Goal: Information Seeking & Learning: Learn about a topic

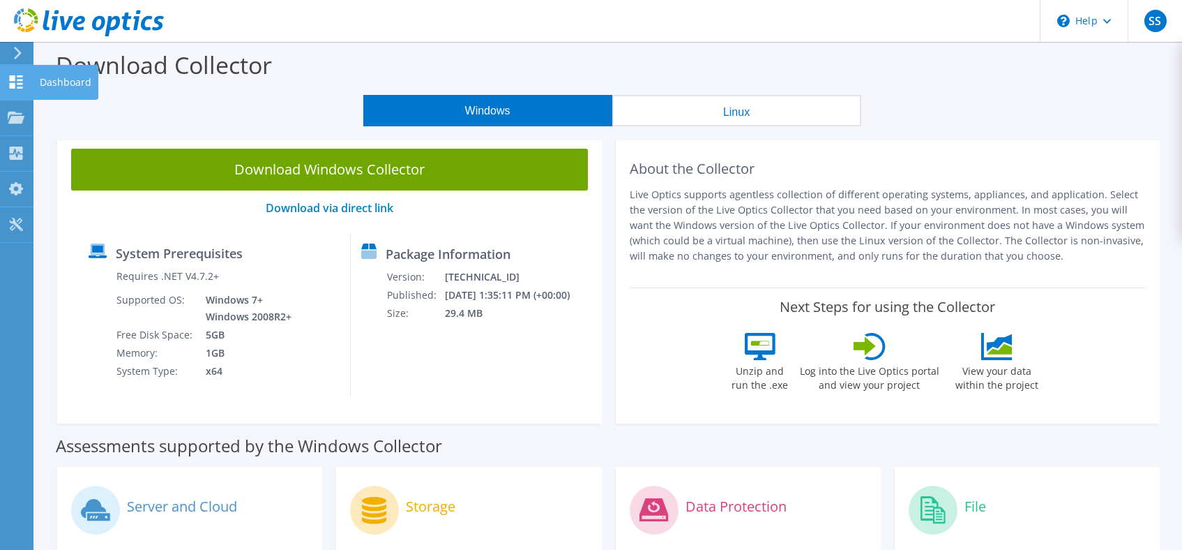
click at [15, 79] on use at bounding box center [16, 81] width 13 height 13
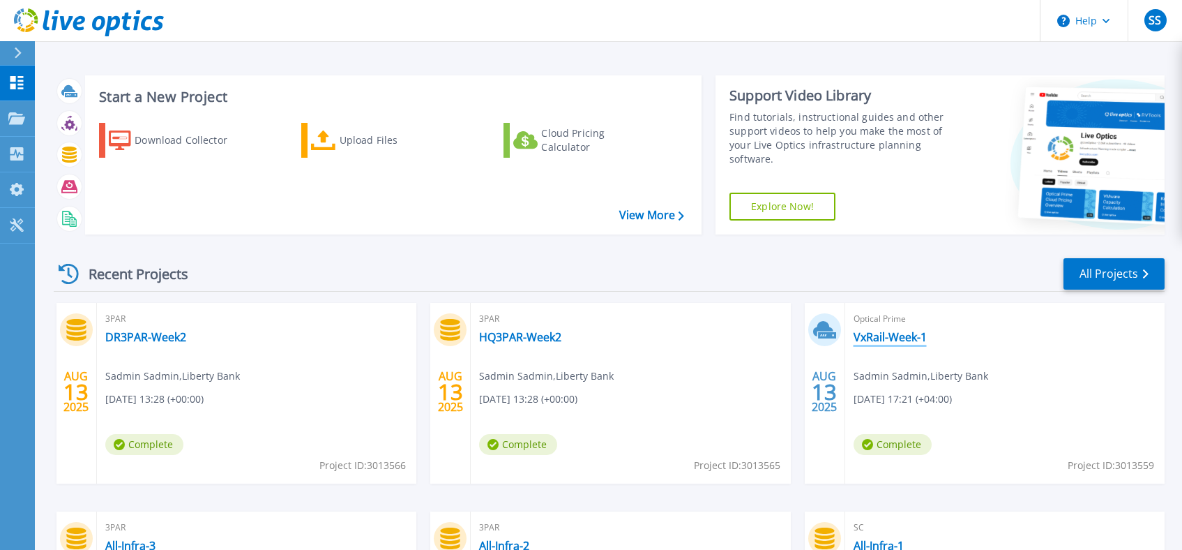
click at [894, 344] on link "VxRail-Week-1" at bounding box center [890, 337] width 73 height 14
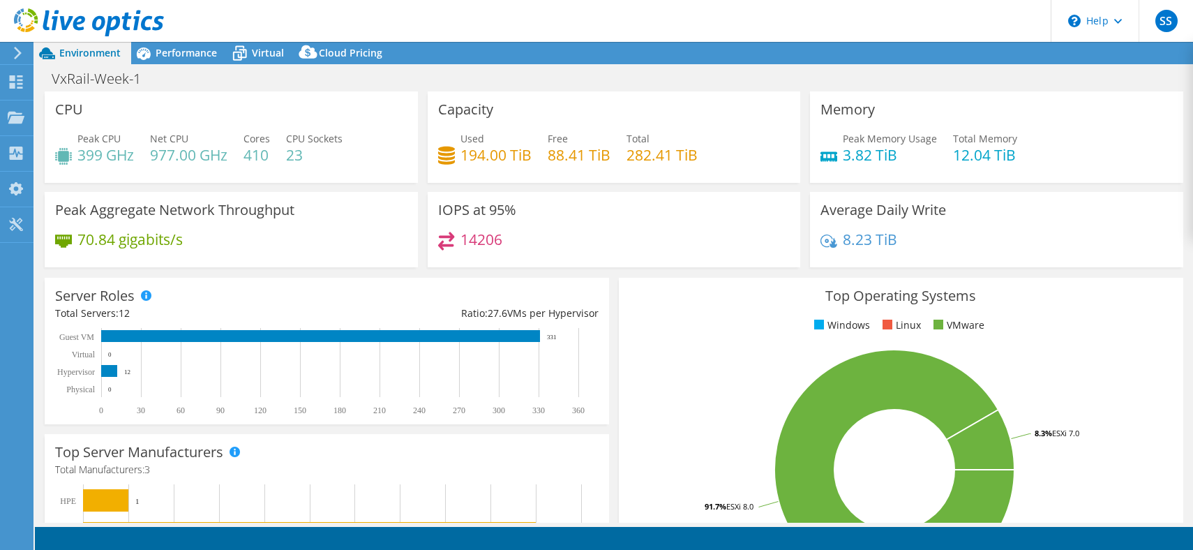
select select "EUFrankfurt"
select select "USD"
click at [176, 52] on span "Performance" at bounding box center [186, 52] width 61 height 13
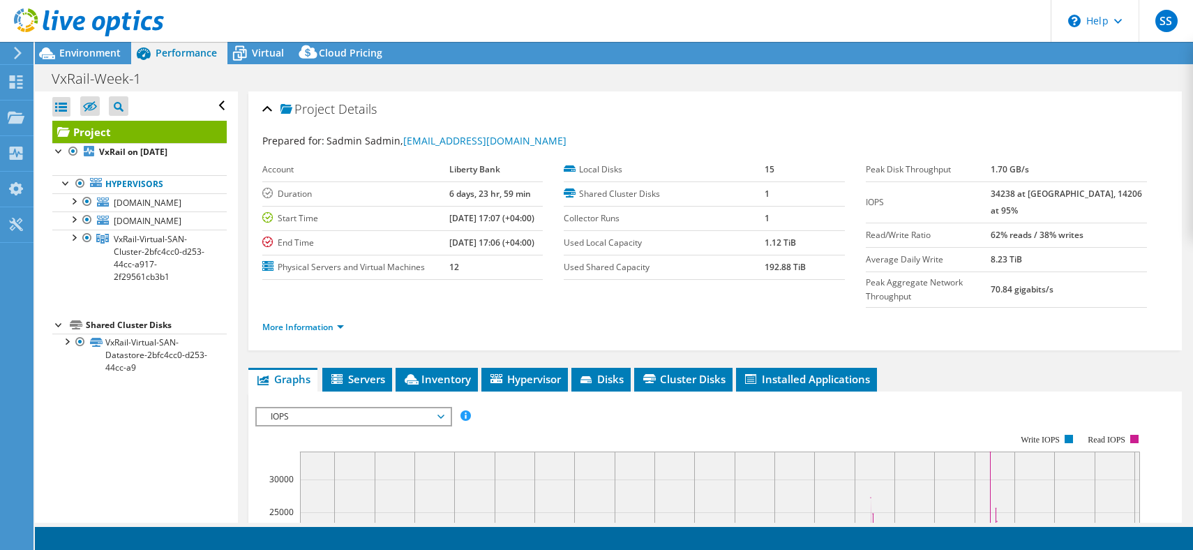
click at [56, 326] on div at bounding box center [59, 324] width 14 height 14
click at [65, 181] on div at bounding box center [66, 182] width 14 height 14
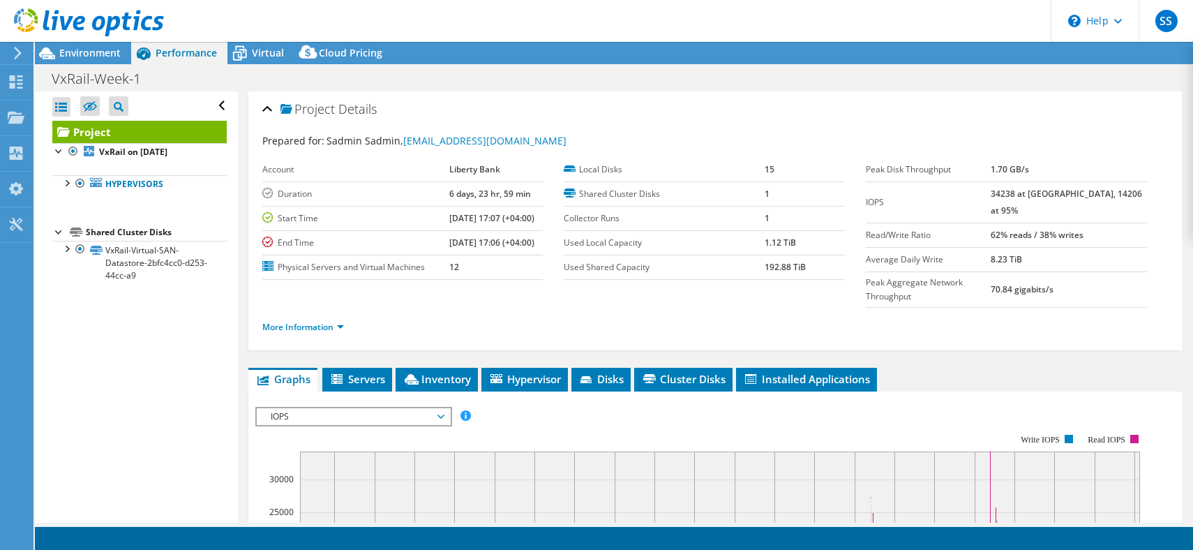
click at [60, 233] on div at bounding box center [59, 231] width 14 height 14
click at [353, 196] on label "Duration" at bounding box center [355, 194] width 187 height 14
click at [370, 372] on span "Servers" at bounding box center [357, 379] width 56 height 14
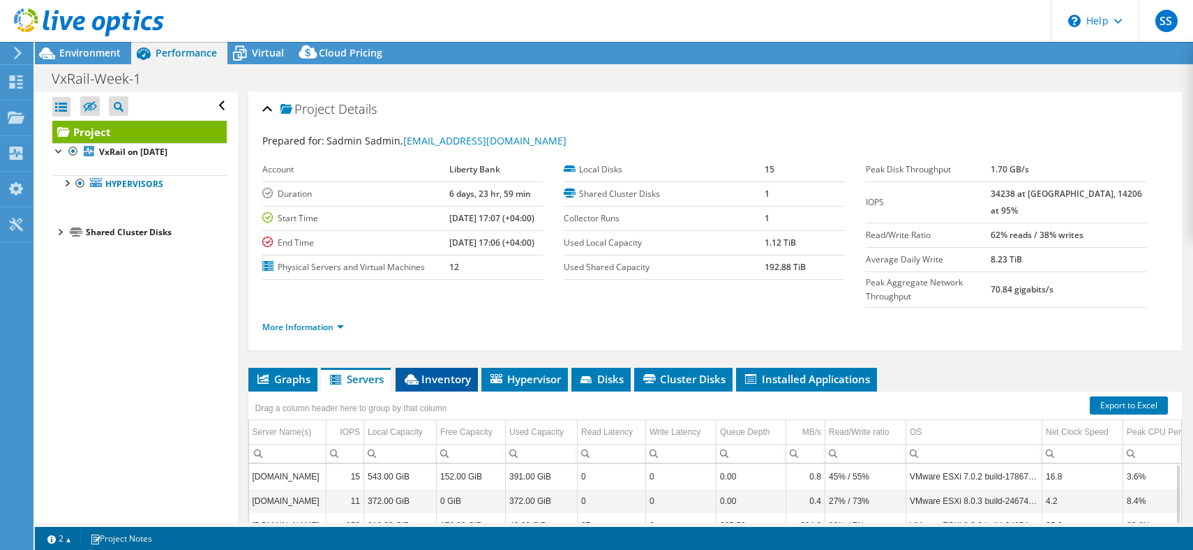
scroll to position [190, 0]
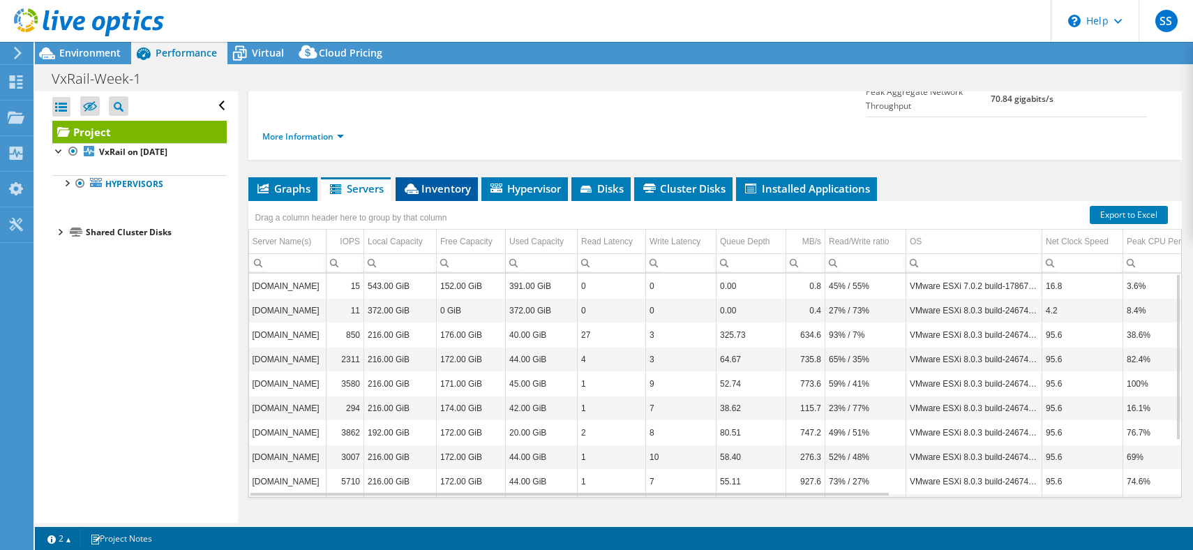
click at [451, 181] on span "Inventory" at bounding box center [436, 188] width 68 height 14
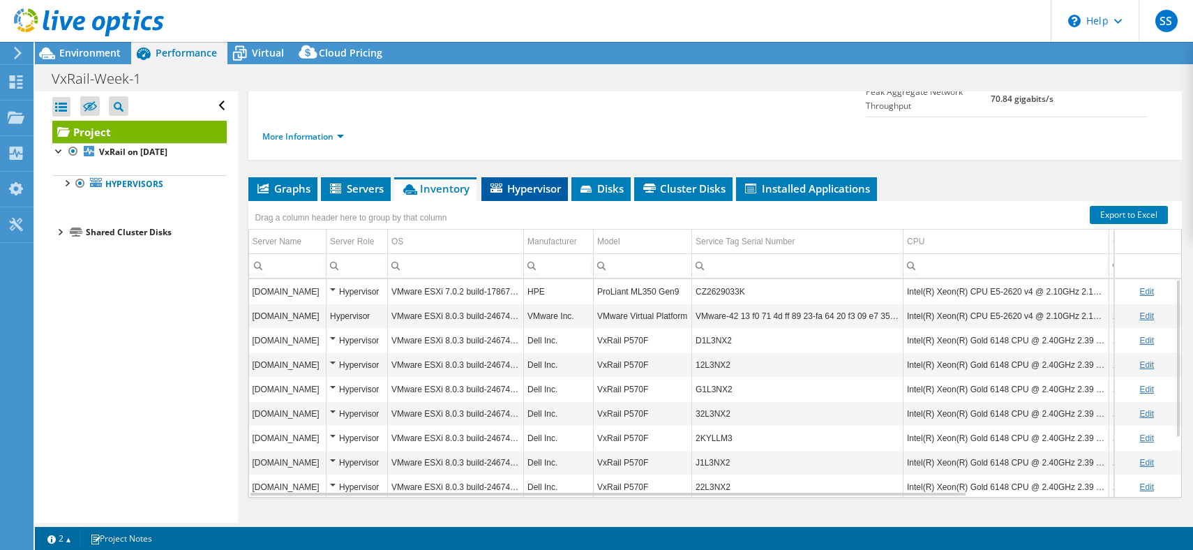
click at [532, 181] on span "Hypervisor" at bounding box center [524, 188] width 73 height 14
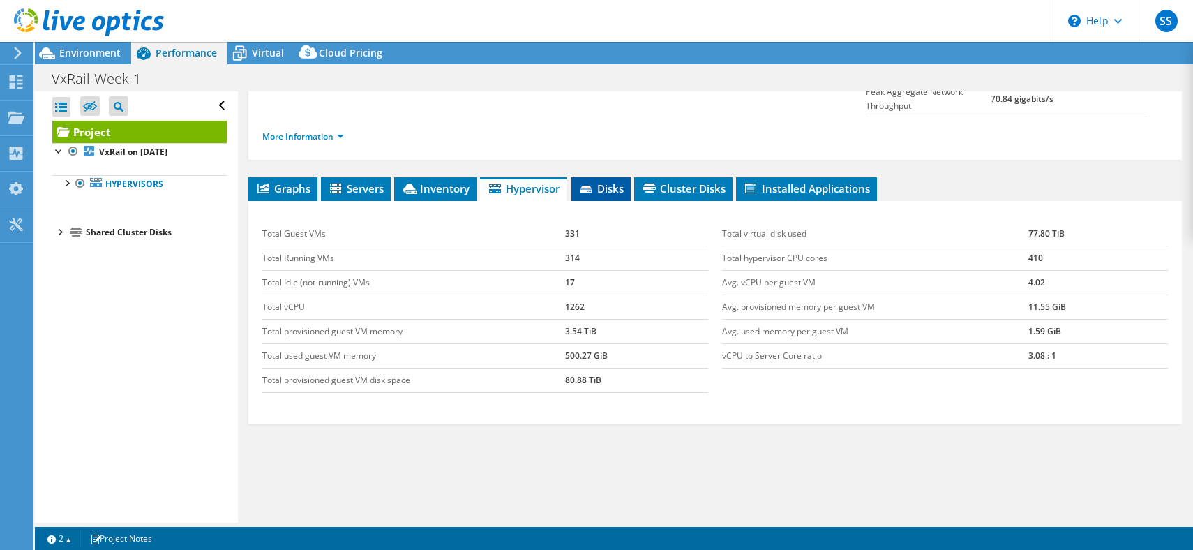
click at [601, 181] on span "Disks" at bounding box center [600, 188] width 45 height 14
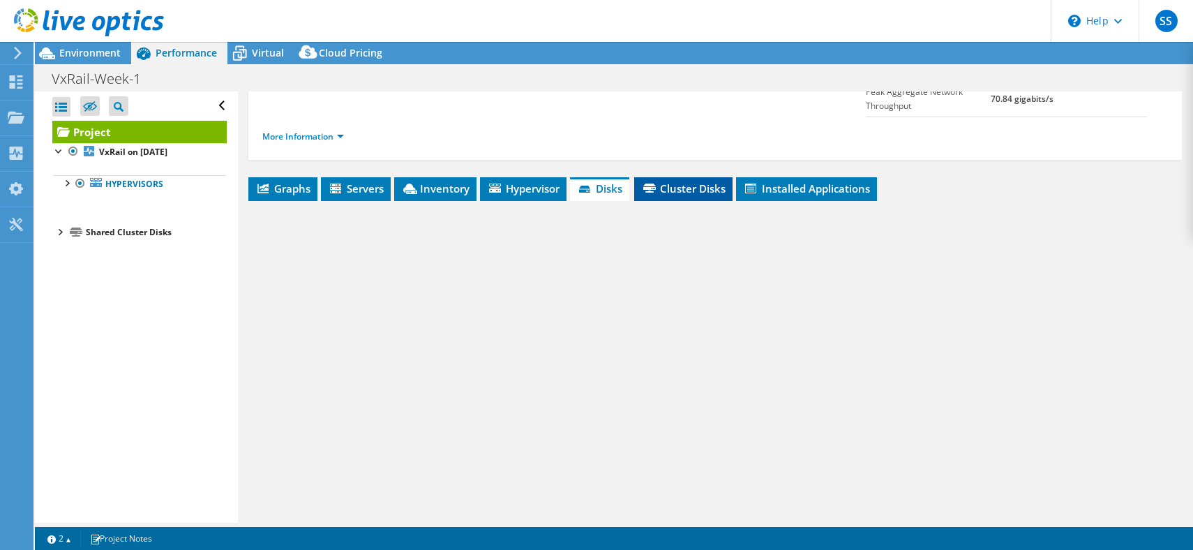
click at [676, 181] on span "Cluster Disks" at bounding box center [683, 188] width 84 height 14
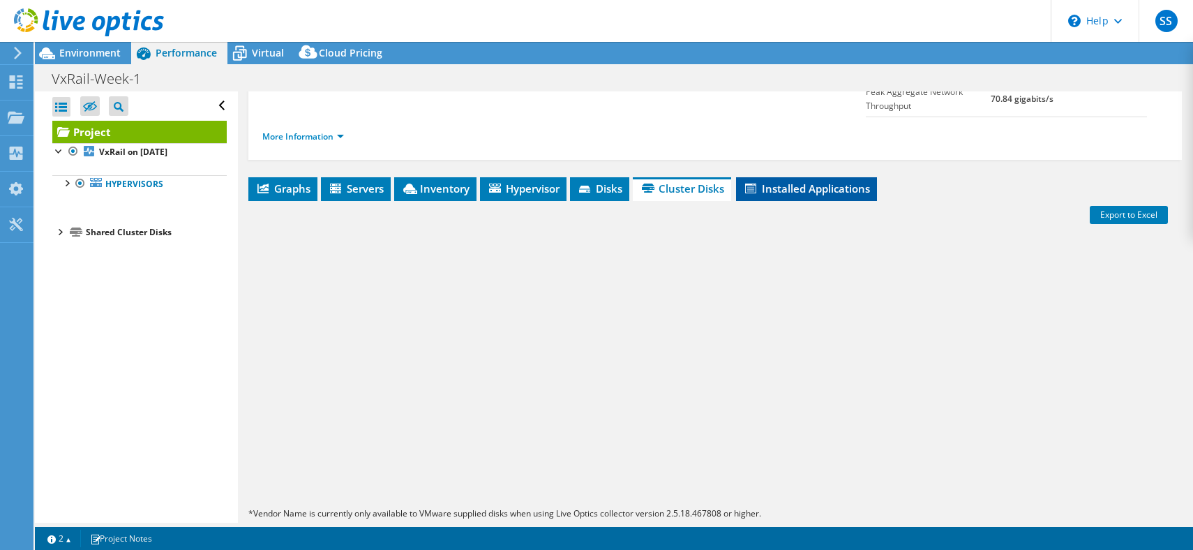
click at [788, 181] on span "Installed Applications" at bounding box center [806, 188] width 127 height 14
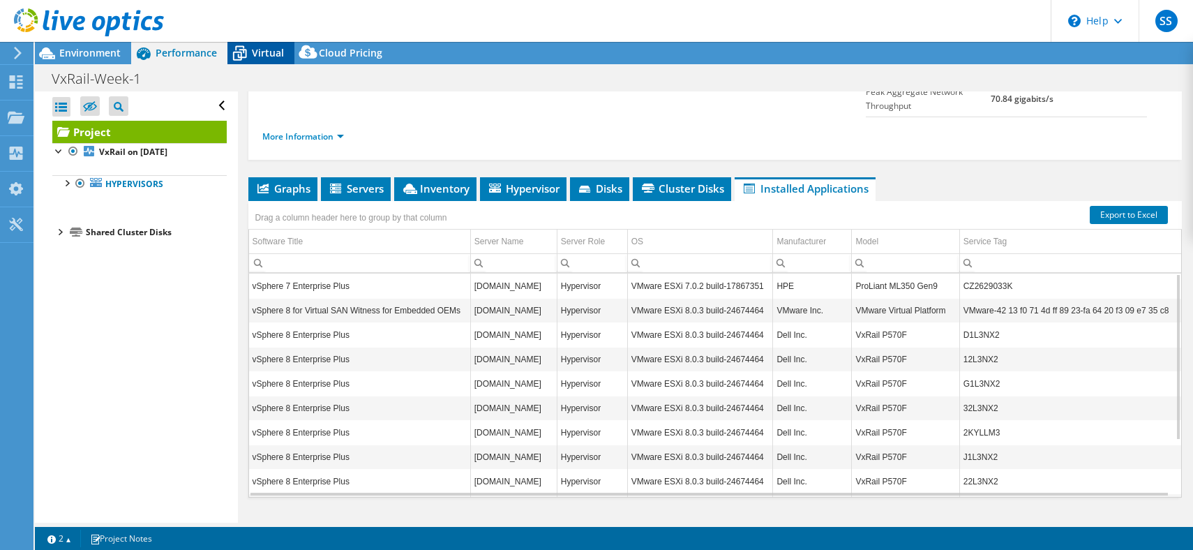
click at [266, 56] on span "Virtual" at bounding box center [268, 52] width 32 height 13
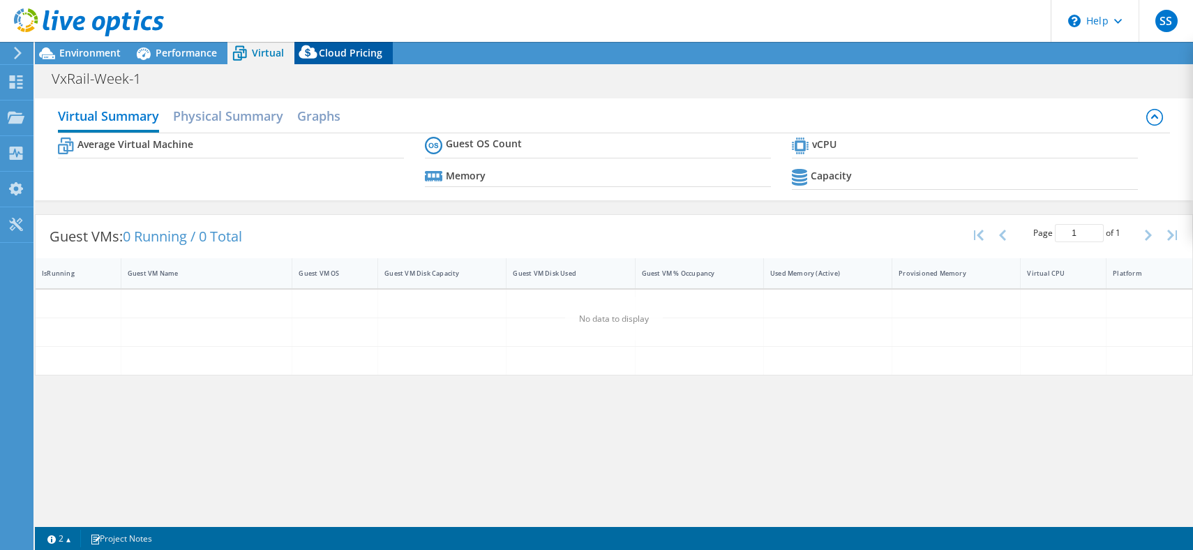
click at [345, 50] on span "Cloud Pricing" at bounding box center [350, 52] width 63 height 13
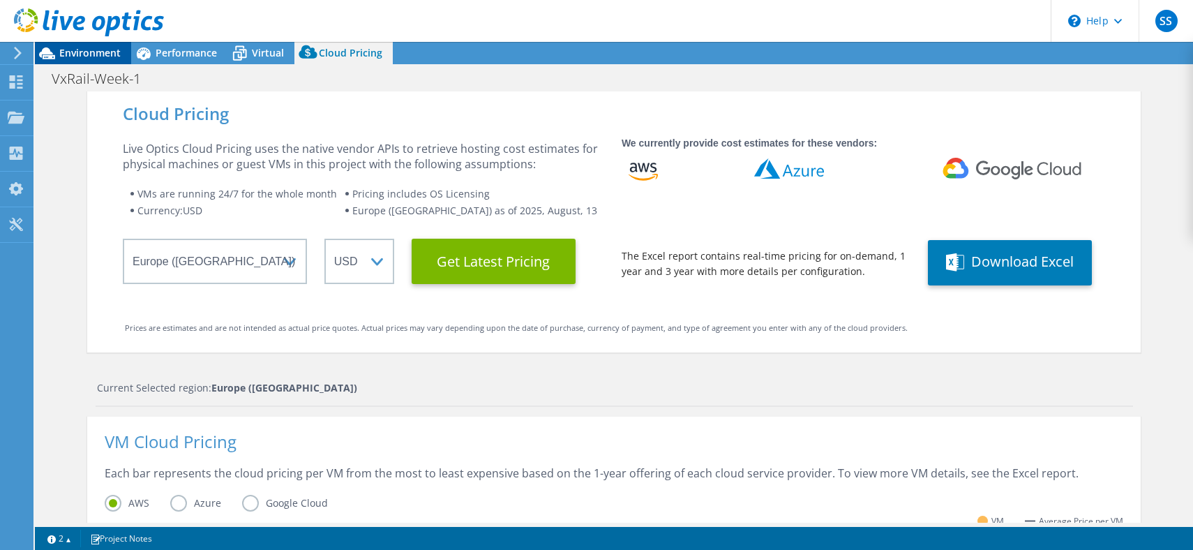
click at [96, 53] on span "Environment" at bounding box center [89, 52] width 61 height 13
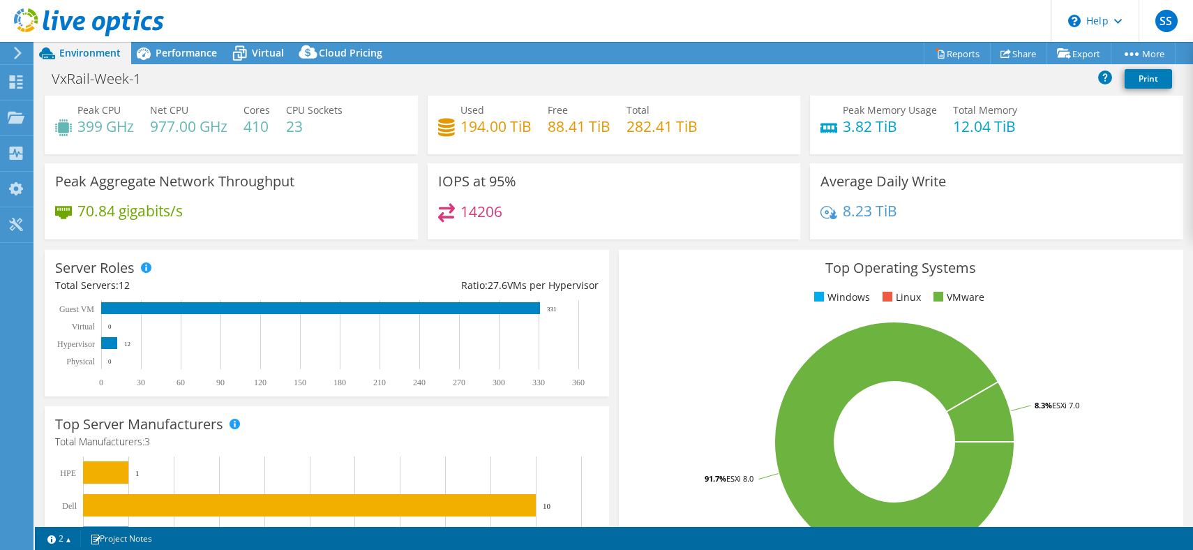
scroll to position [0, 0]
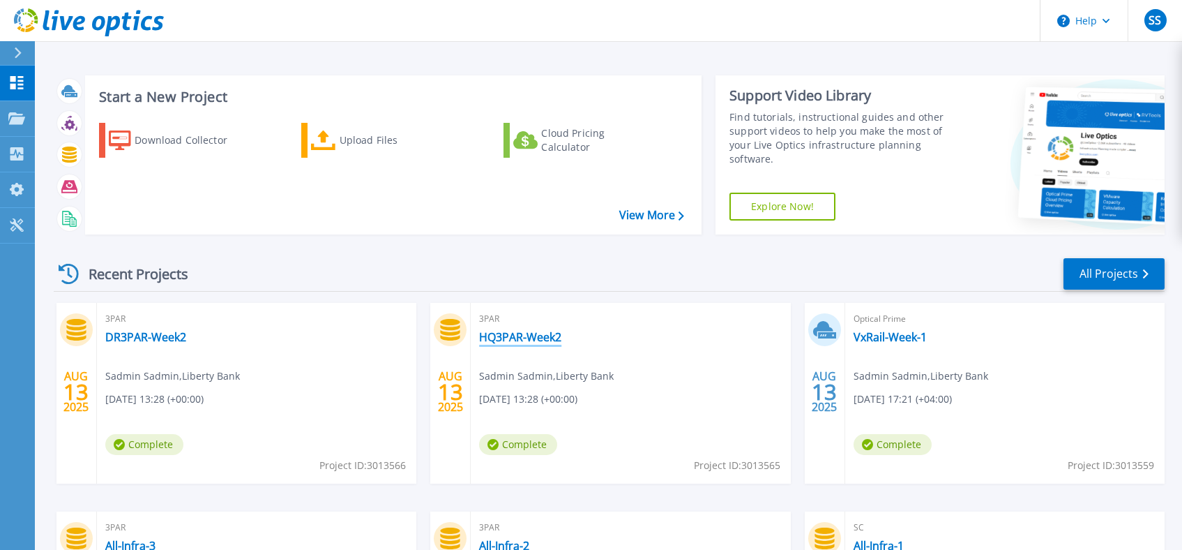
click at [518, 335] on link "HQ3PAR-Week2" at bounding box center [520, 337] width 82 height 14
